Goal: Task Accomplishment & Management: Use online tool/utility

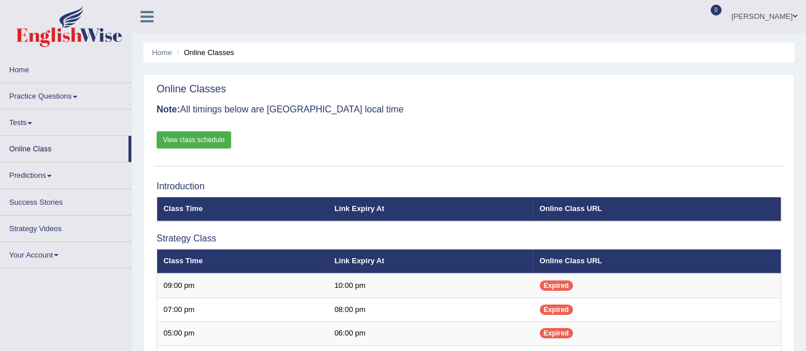
click at [100, 76] on link "Home" at bounding box center [66, 68] width 131 height 22
click at [20, 68] on link "Home" at bounding box center [66, 68] width 131 height 22
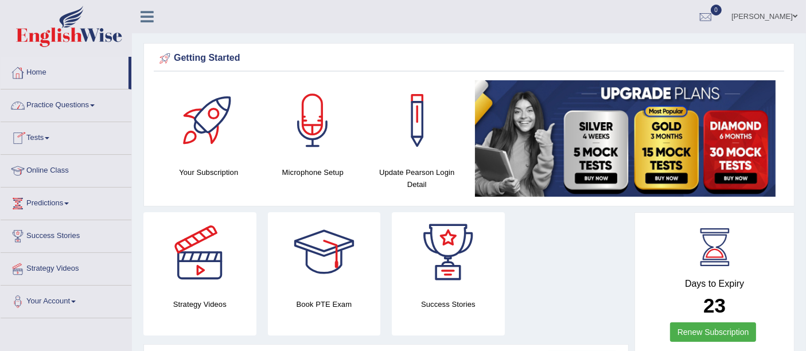
click at [51, 107] on link "Practice Questions" at bounding box center [66, 104] width 131 height 29
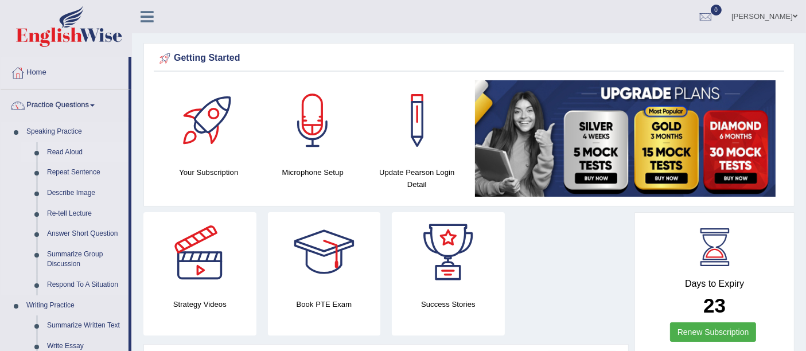
click at [57, 148] on link "Read Aloud" at bounding box center [85, 152] width 87 height 21
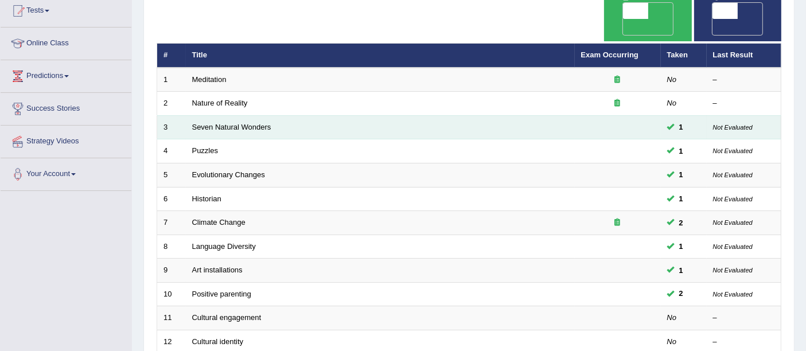
scroll to position [255, 0]
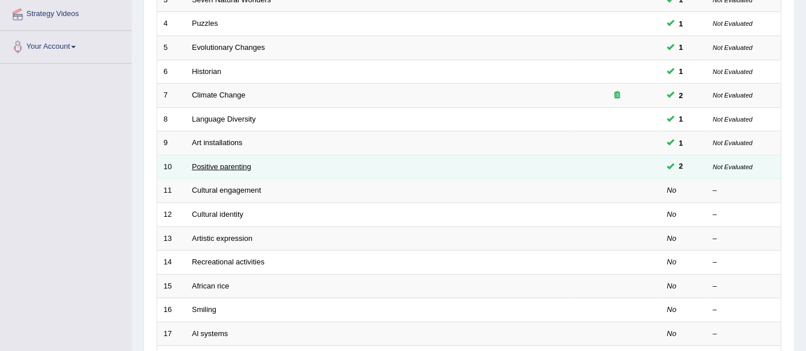
click at [223, 162] on link "Positive parenting" at bounding box center [221, 166] width 59 height 9
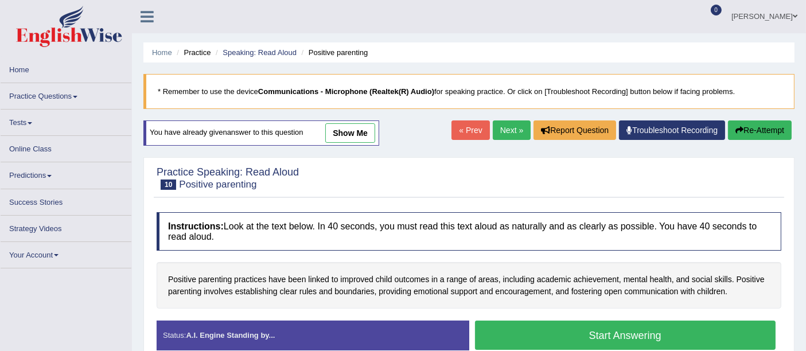
click at [360, 138] on link "show me" at bounding box center [350, 133] width 50 height 20
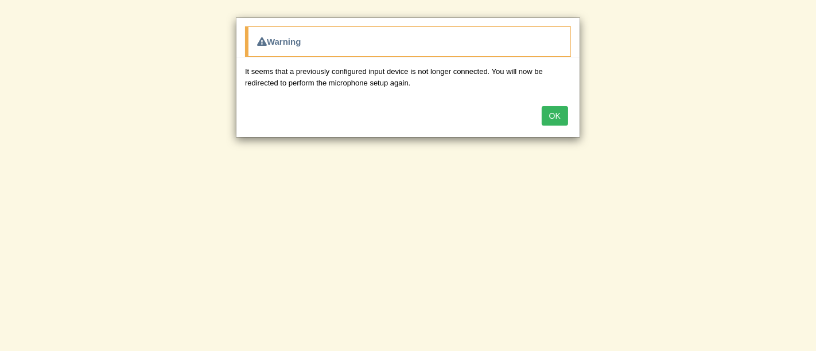
click at [552, 112] on button "OK" at bounding box center [555, 116] width 26 height 20
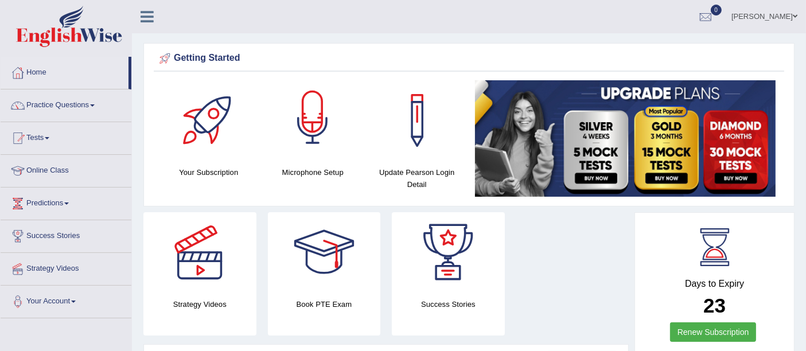
click at [316, 155] on div at bounding box center [313, 120] width 80 height 80
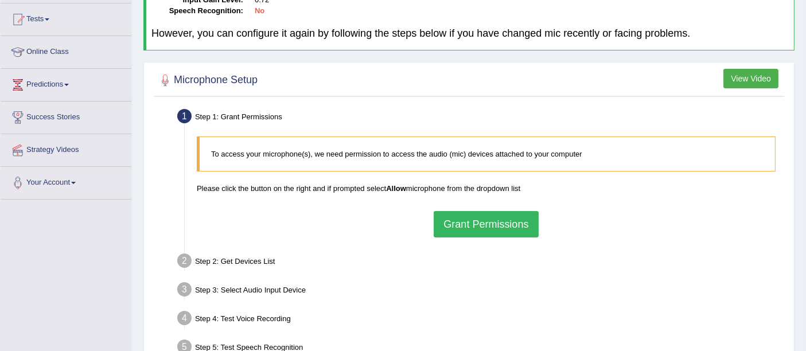
scroll to position [251, 0]
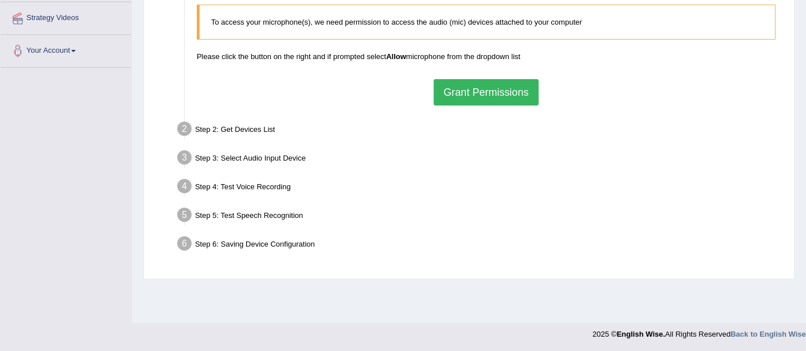
click at [468, 98] on button "Grant Permissions" at bounding box center [486, 92] width 104 height 26
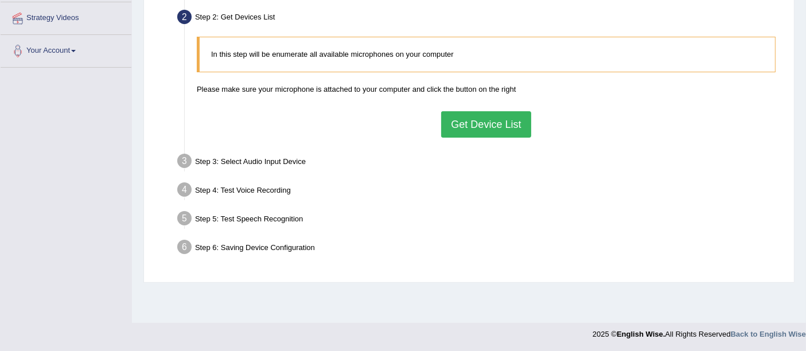
click at [451, 115] on button "Get Device List" at bounding box center [486, 124] width 90 height 26
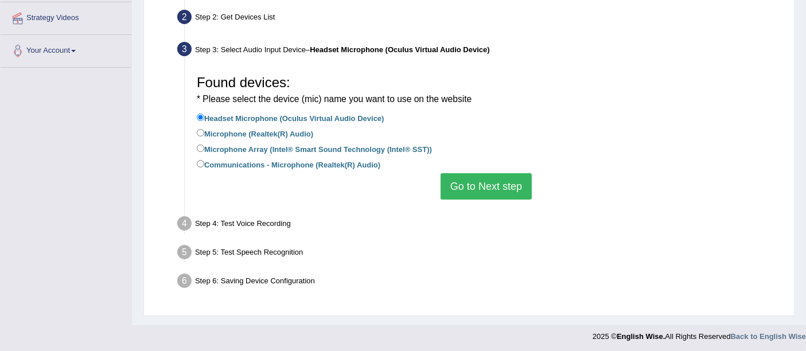
click at [291, 135] on label "Microphone (Realtek(R) Audio)" at bounding box center [255, 133] width 117 height 13
click at [204, 135] on input "Microphone (Realtek(R) Audio)" at bounding box center [200, 132] width 7 height 7
radio input "true"
click at [303, 117] on label "Headset Microphone (Oculus Virtual Audio Device)" at bounding box center [291, 117] width 188 height 13
click at [204, 117] on input "Headset Microphone (Oculus Virtual Audio Device)" at bounding box center [200, 117] width 7 height 7
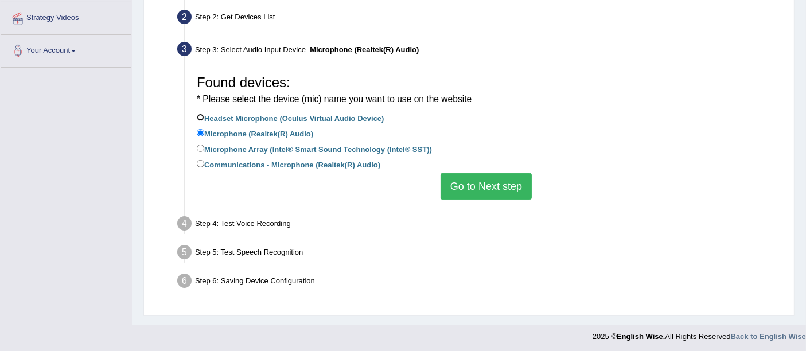
radio input "true"
click at [278, 132] on label "Microphone (Realtek(R) Audio)" at bounding box center [255, 133] width 117 height 13
click at [204, 132] on input "Microphone (Realtek(R) Audio)" at bounding box center [200, 132] width 7 height 7
radio input "true"
click at [460, 191] on button "Go to Next step" at bounding box center [486, 186] width 91 height 26
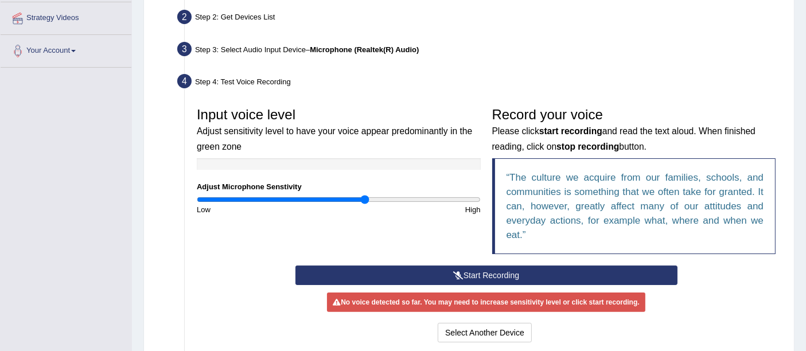
click at [364, 196] on input "range" at bounding box center [339, 199] width 284 height 9
click at [350, 199] on input "range" at bounding box center [339, 199] width 284 height 9
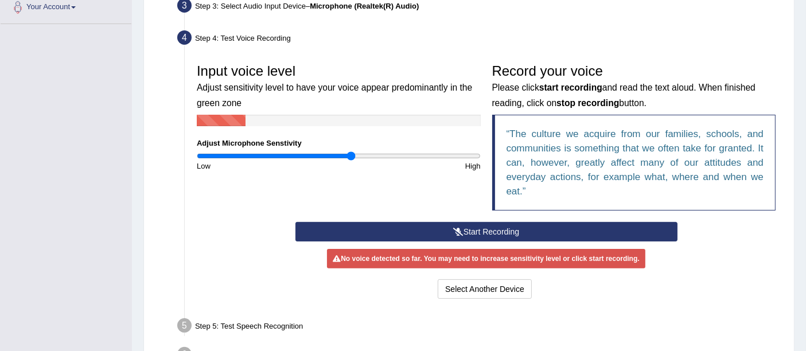
scroll to position [315, 0]
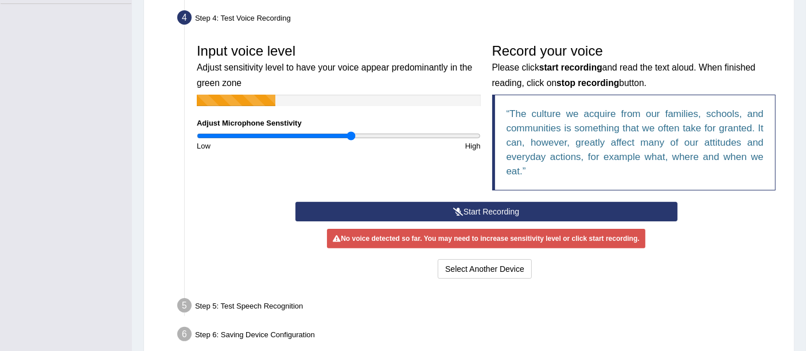
click at [474, 212] on button "Start Recording" at bounding box center [487, 212] width 382 height 20
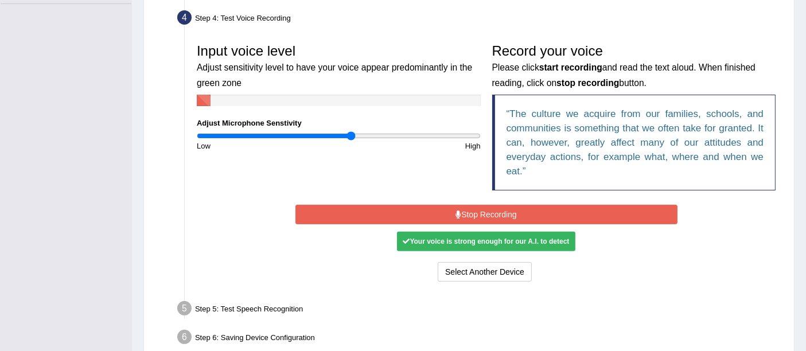
click at [474, 212] on button "Stop Recording" at bounding box center [487, 215] width 382 height 20
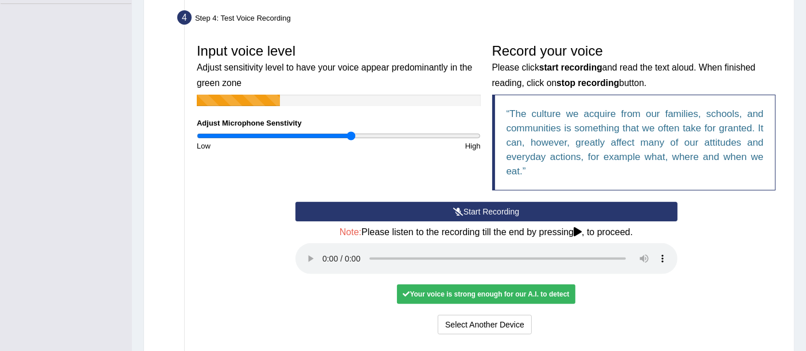
click at [476, 209] on button "Start Recording" at bounding box center [487, 212] width 382 height 20
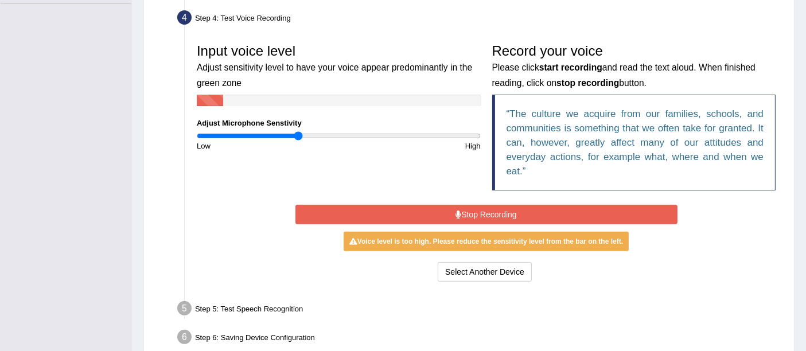
type input "0.72"
click at [298, 135] on input "range" at bounding box center [339, 135] width 284 height 9
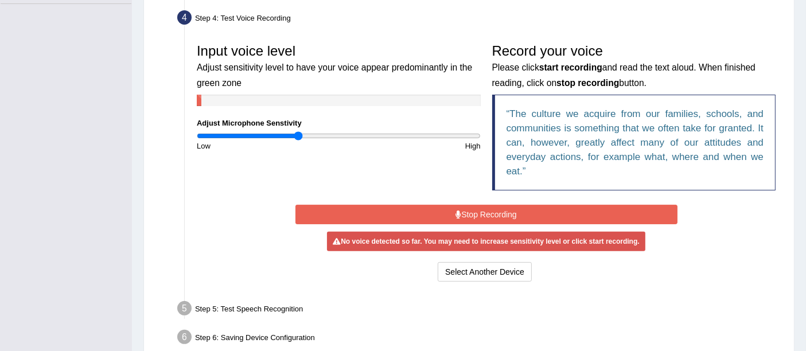
click at [499, 207] on button "Stop Recording" at bounding box center [487, 215] width 382 height 20
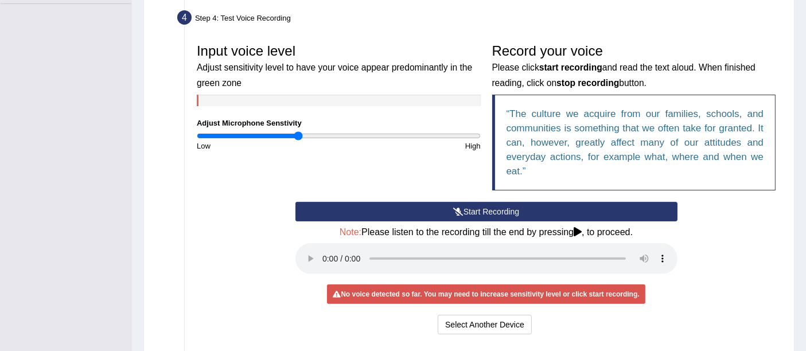
click at [501, 212] on button "Start Recording" at bounding box center [487, 212] width 382 height 20
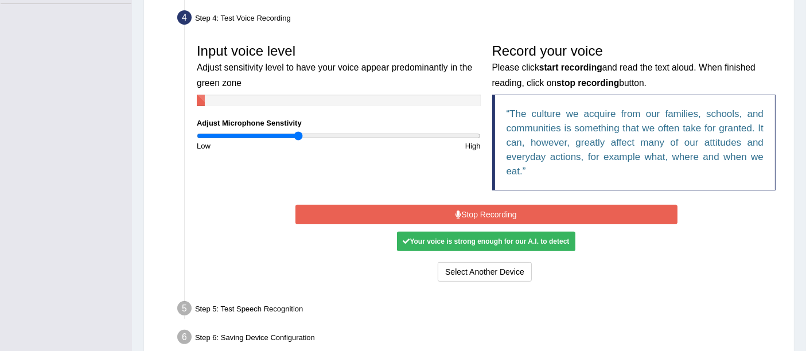
click at [501, 212] on button "Stop Recording" at bounding box center [487, 215] width 382 height 20
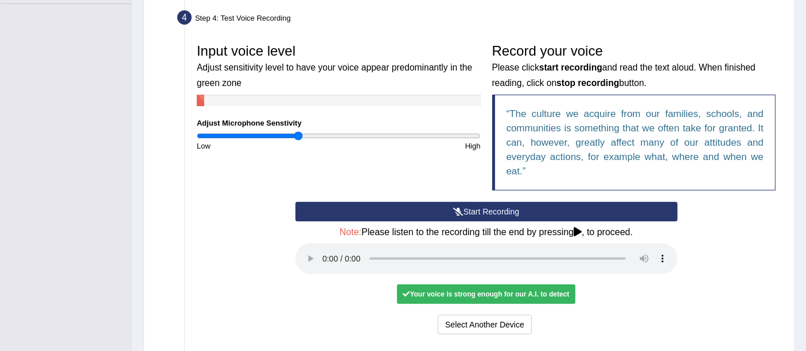
click at [580, 232] on icon at bounding box center [578, 231] width 8 height 9
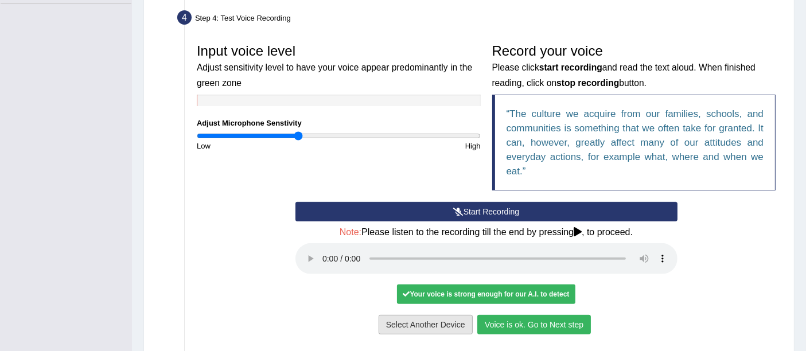
click at [510, 316] on button "Voice is ok. Go to Next step" at bounding box center [535, 325] width 114 height 20
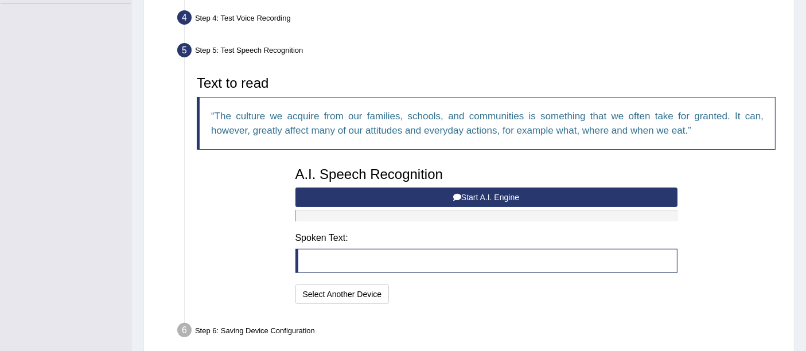
click at [475, 196] on button "Start A.I. Engine" at bounding box center [487, 198] width 382 height 20
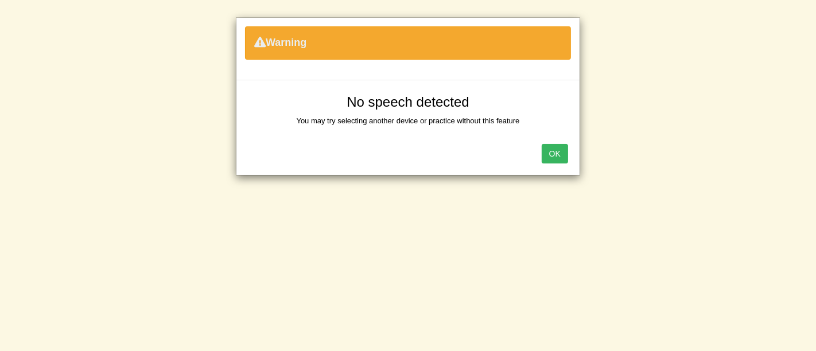
click at [562, 150] on button "OK" at bounding box center [555, 154] width 26 height 20
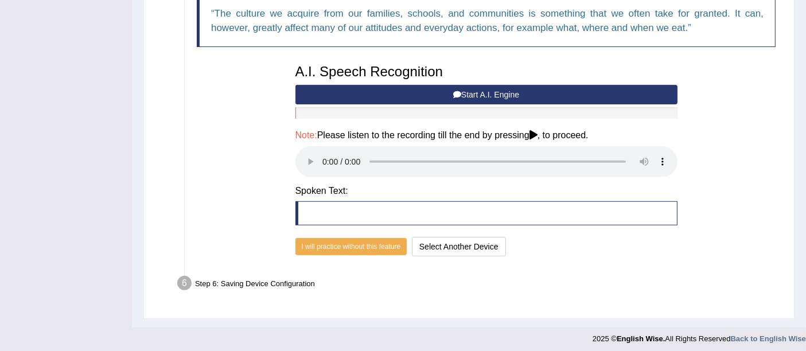
scroll to position [420, 0]
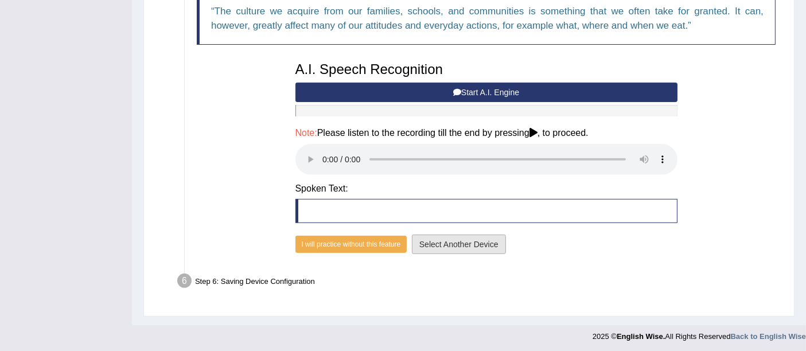
click at [437, 248] on button "Select Another Device" at bounding box center [459, 245] width 94 height 20
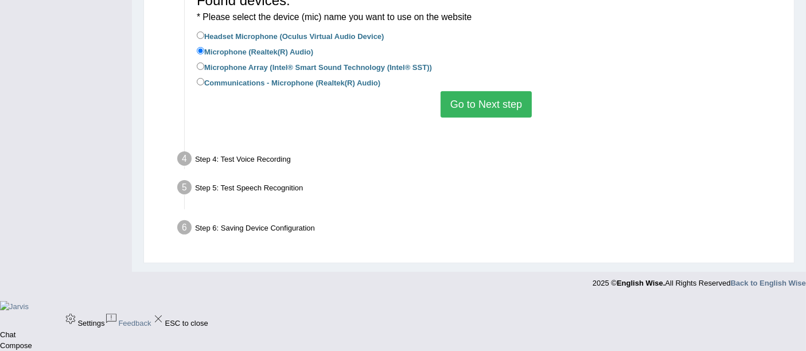
scroll to position [253, 0]
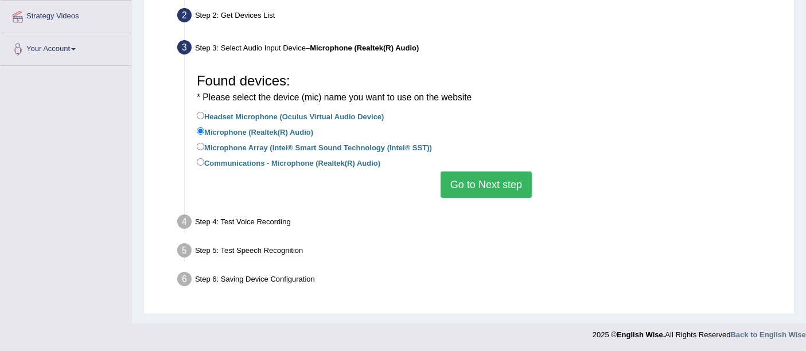
click at [328, 165] on label "Communications - Microphone (Realtek(R) Audio)" at bounding box center [289, 162] width 184 height 13
click at [204, 165] on input "Communications - Microphone (Realtek(R) Audio)" at bounding box center [200, 161] width 7 height 7
radio input "true"
click at [451, 183] on button "Go to Next step" at bounding box center [486, 185] width 91 height 26
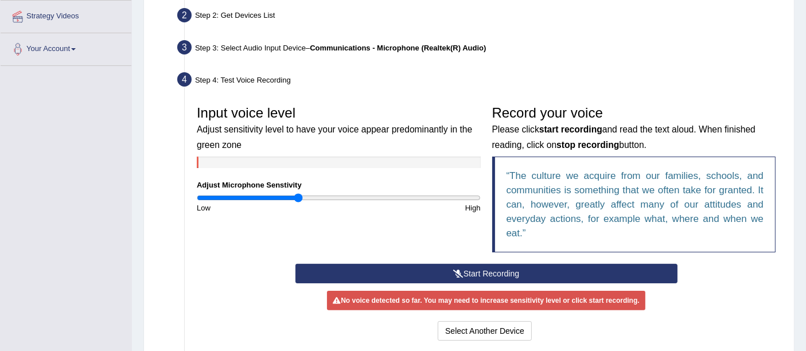
click at [420, 269] on button "Start Recording" at bounding box center [487, 274] width 382 height 20
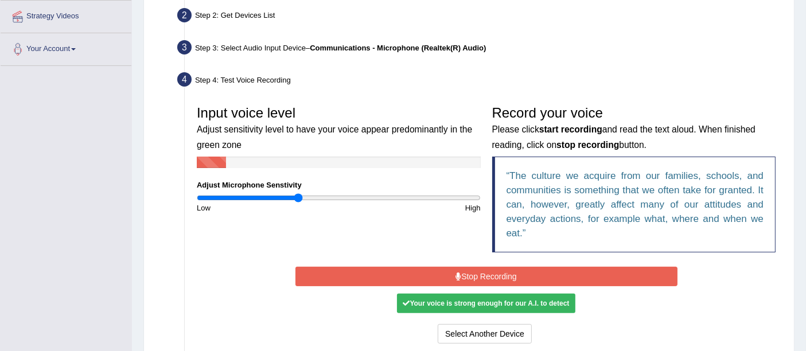
click at [420, 269] on button "Stop Recording" at bounding box center [487, 277] width 382 height 20
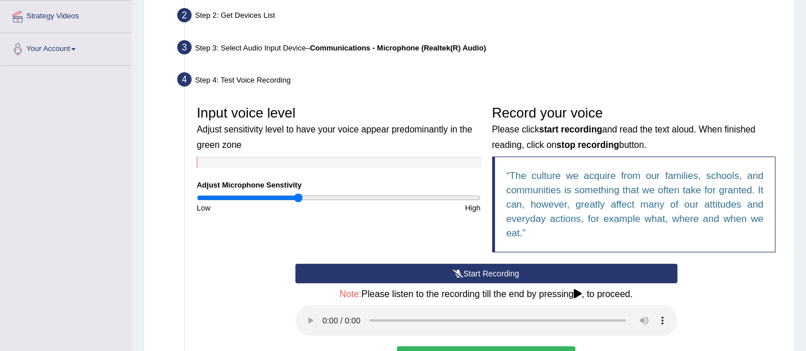
scroll to position [424, 0]
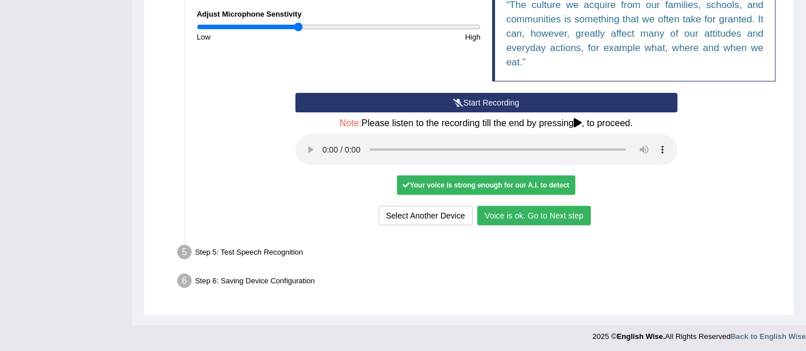
click at [552, 219] on button "Voice is ok. Go to Next step" at bounding box center [535, 216] width 114 height 20
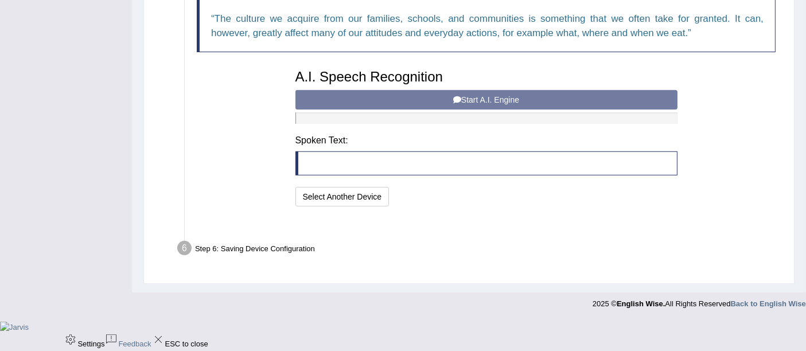
scroll to position [364, 0]
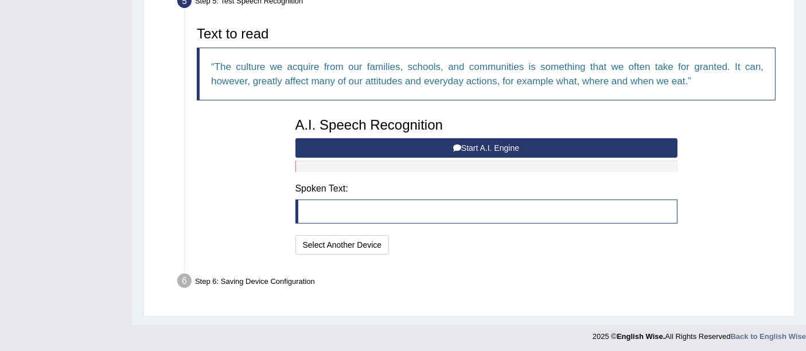
click at [451, 140] on button "Start A.I. Engine" at bounding box center [487, 148] width 382 height 20
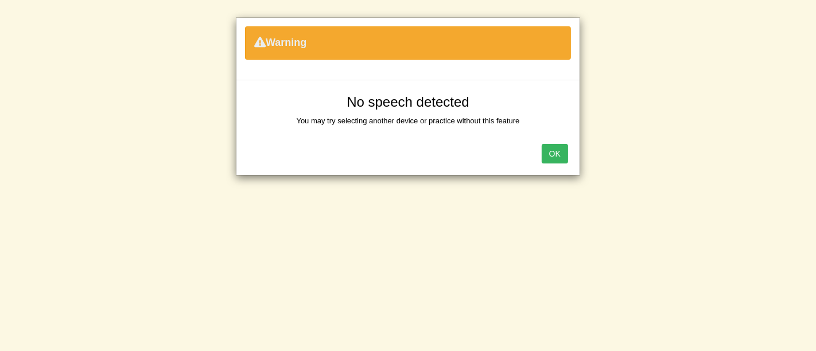
click at [564, 155] on button "OK" at bounding box center [555, 154] width 26 height 20
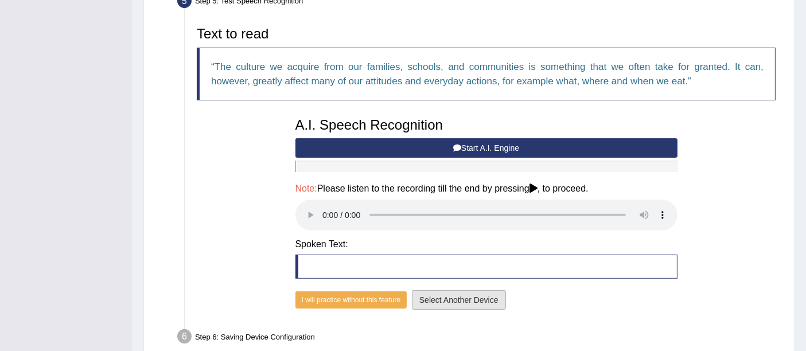
click at [472, 298] on button "Select Another Device" at bounding box center [459, 300] width 94 height 20
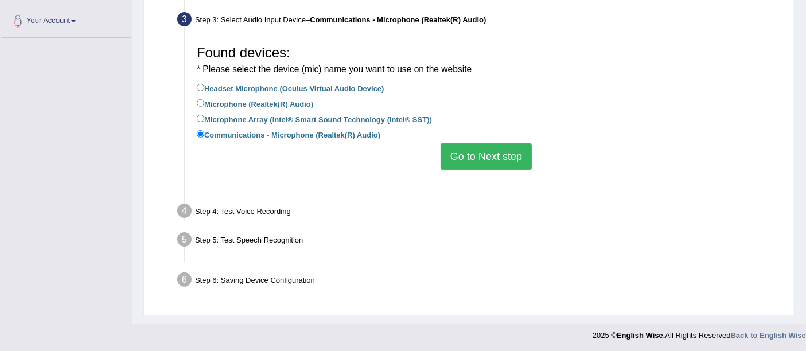
scroll to position [253, 0]
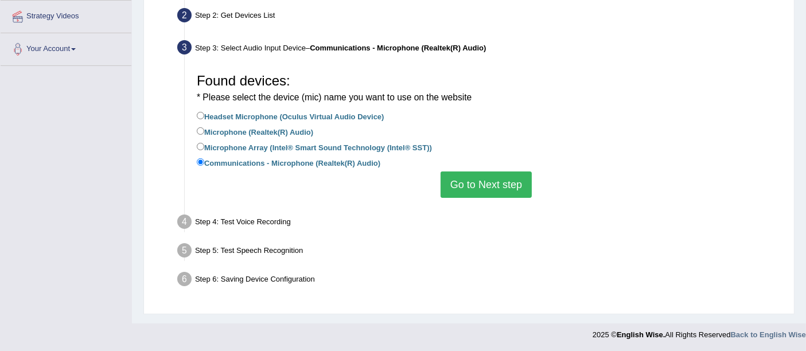
click at [278, 129] on label "Microphone (Realtek(R) Audio)" at bounding box center [255, 131] width 117 height 13
click at [204, 129] on input "Microphone (Realtek(R) Audio)" at bounding box center [200, 130] width 7 height 7
radio input "true"
click at [462, 179] on button "Go to Next step" at bounding box center [486, 185] width 91 height 26
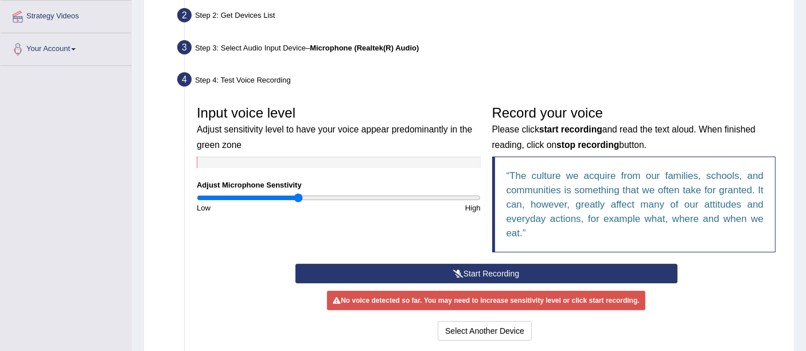
click at [451, 269] on button "Start Recording" at bounding box center [487, 274] width 382 height 20
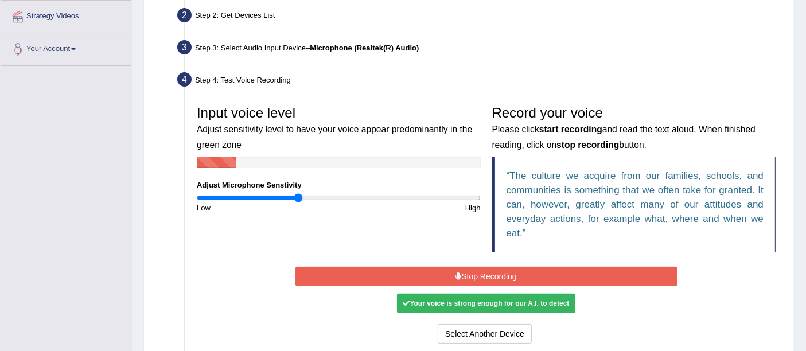
click at [451, 269] on button "Stop Recording" at bounding box center [487, 277] width 382 height 20
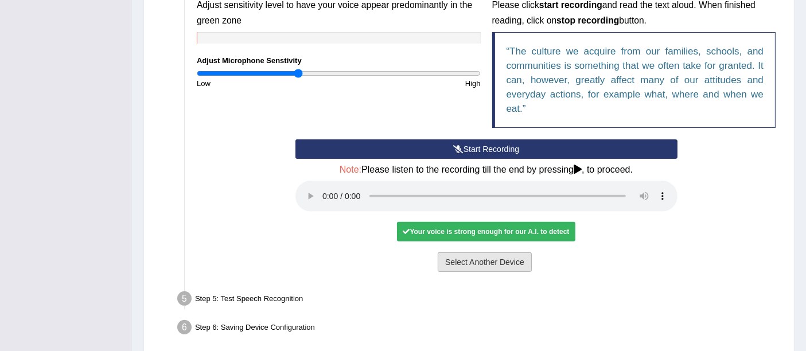
scroll to position [380, 0]
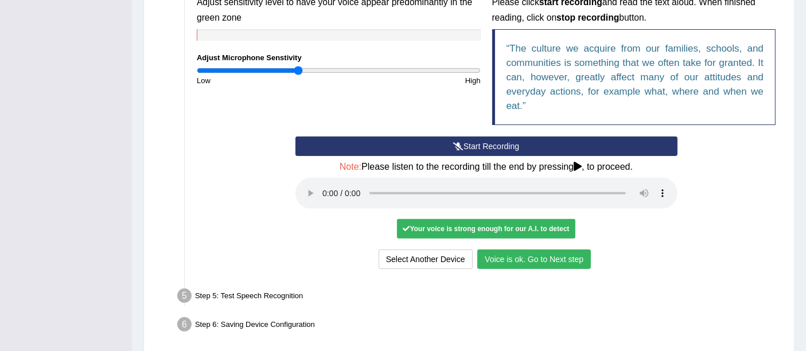
click at [557, 258] on button "Voice is ok. Go to Next step" at bounding box center [535, 260] width 114 height 20
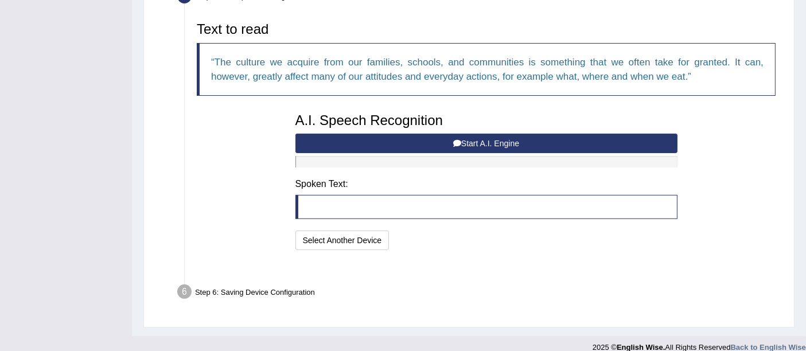
scroll to position [364, 0]
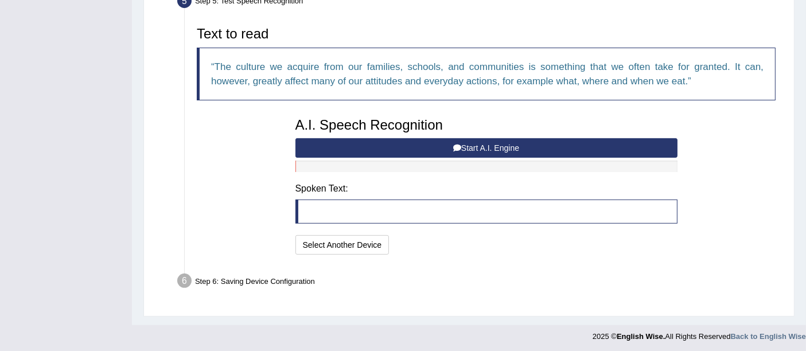
click at [428, 150] on button "Start A.I. Engine" at bounding box center [487, 148] width 382 height 20
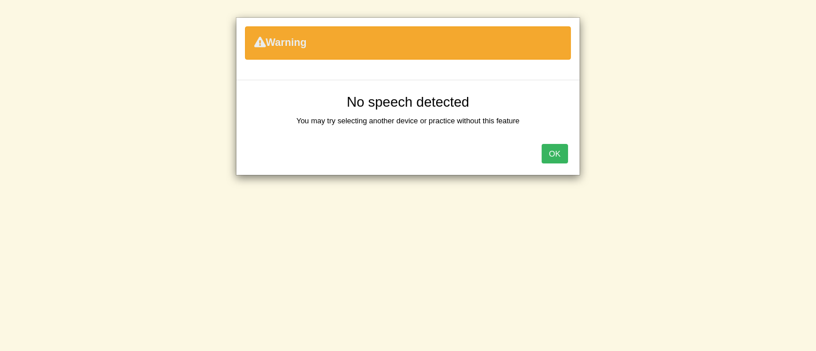
click at [558, 154] on button "OK" at bounding box center [555, 154] width 26 height 20
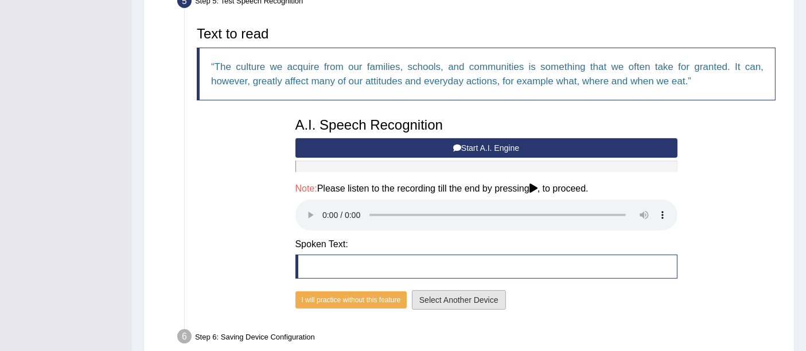
click at [446, 301] on button "Select Another Device" at bounding box center [459, 300] width 94 height 20
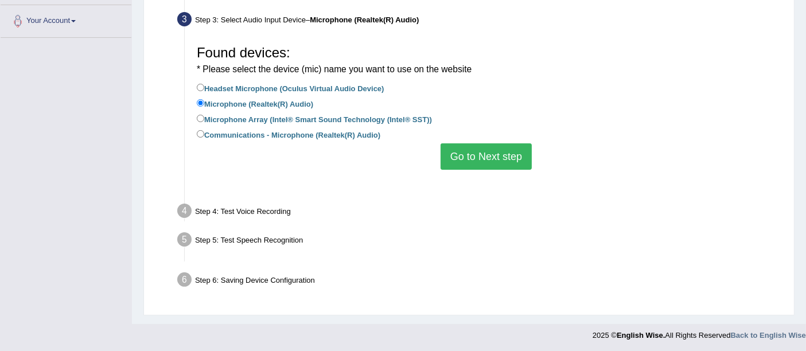
scroll to position [253, 0]
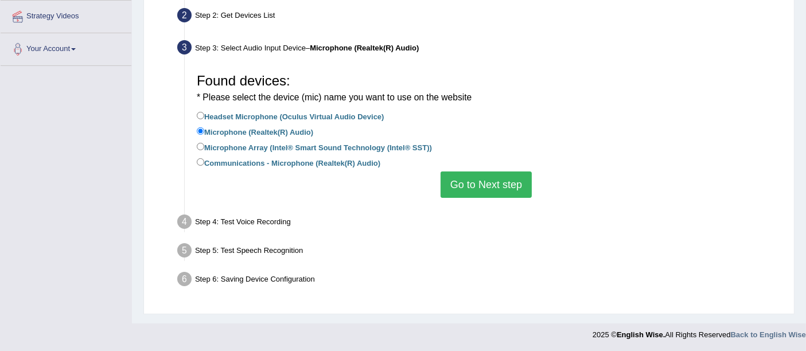
click at [297, 117] on label "Headset Microphone (Oculus Virtual Audio Device)" at bounding box center [291, 116] width 188 height 13
click at [204, 117] on input "Headset Microphone (Oculus Virtual Audio Device)" at bounding box center [200, 115] width 7 height 7
radio input "true"
click at [270, 149] on label "Microphone Array (Intel® Smart Sound Technology (Intel® SST))" at bounding box center [314, 147] width 235 height 13
click at [204, 149] on input "Microphone Array (Intel® Smart Sound Technology (Intel® SST))" at bounding box center [200, 146] width 7 height 7
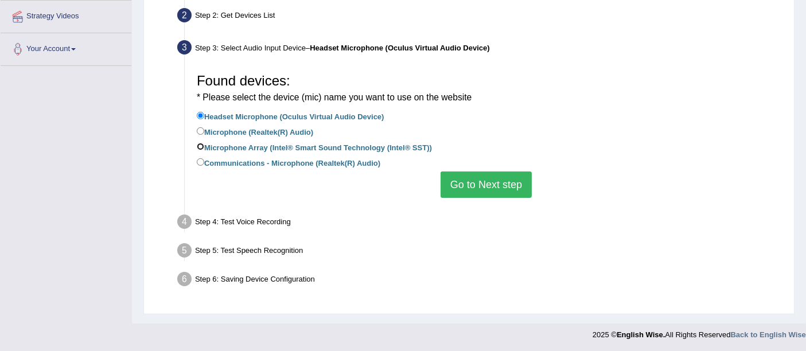
radio input "true"
click at [288, 166] on label "Communications - Microphone (Realtek(R) Audio)" at bounding box center [289, 162] width 184 height 13
click at [204, 166] on input "Communications - Microphone (Realtek(R) Audio)" at bounding box center [200, 161] width 7 height 7
radio input "true"
click at [249, 224] on div "Step 4: Test Voice Recording" at bounding box center [480, 223] width 617 height 25
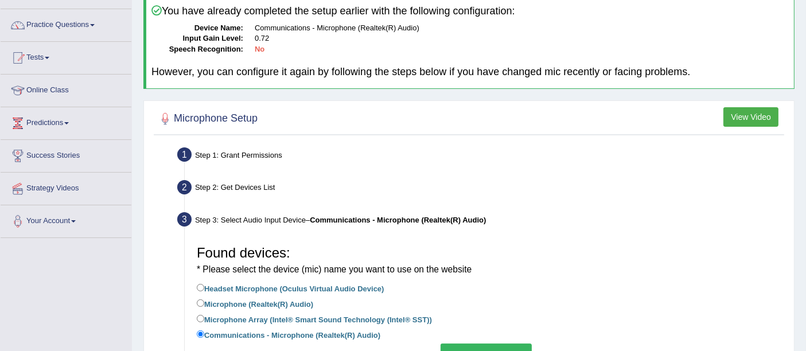
scroll to position [0, 0]
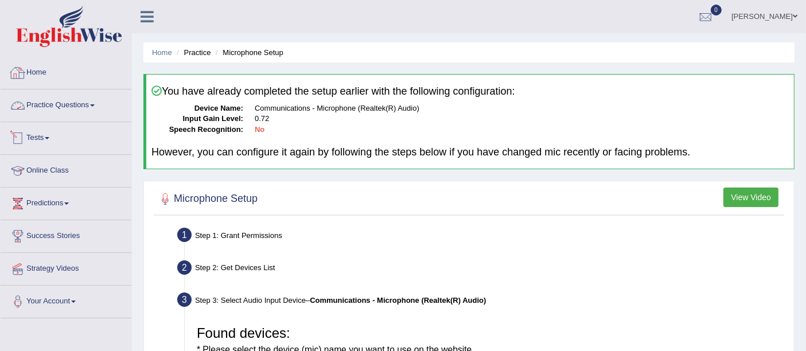
click at [53, 75] on link "Home" at bounding box center [66, 71] width 131 height 29
